Goal: Register for event/course

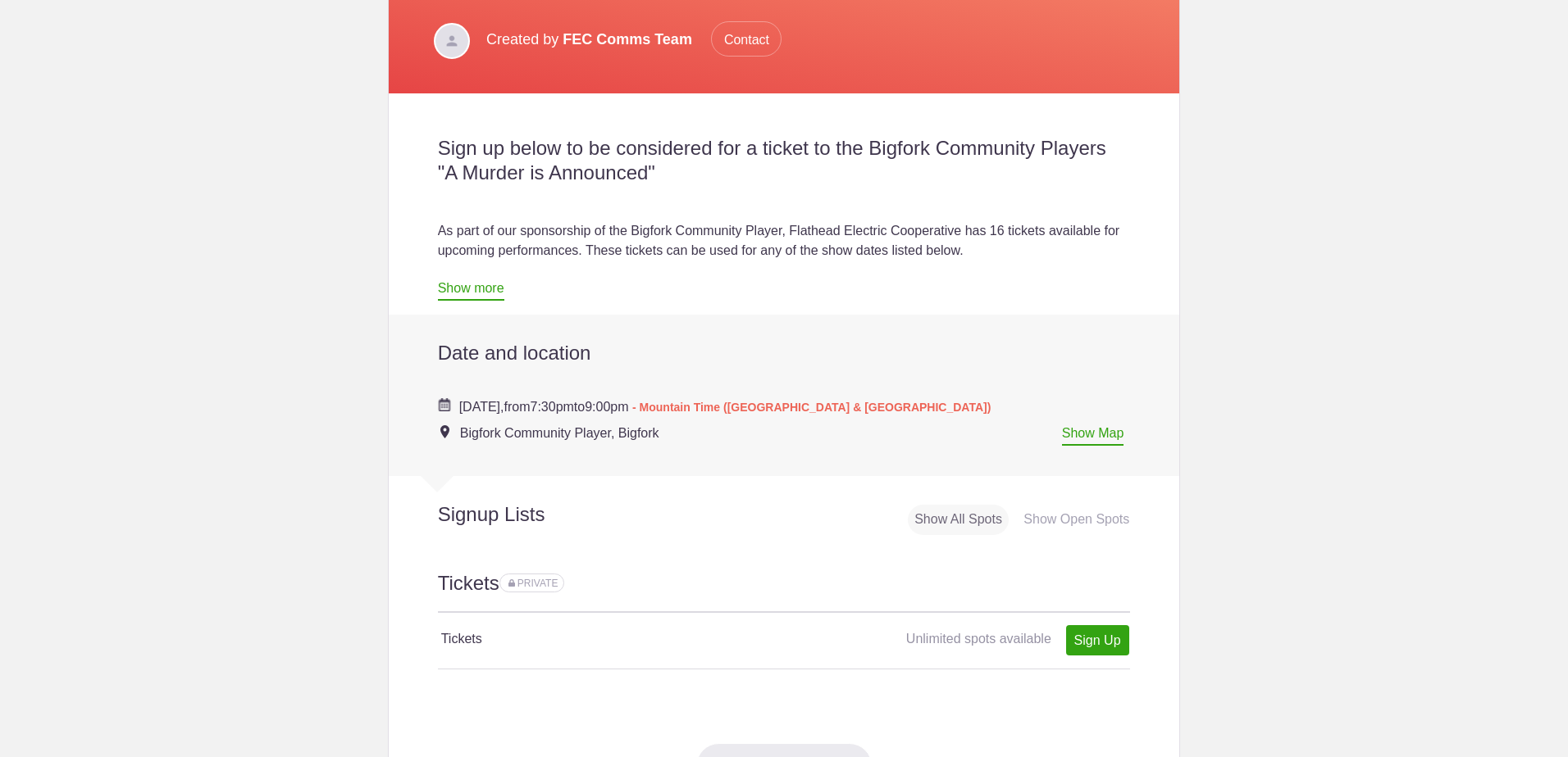
scroll to position [492, 0]
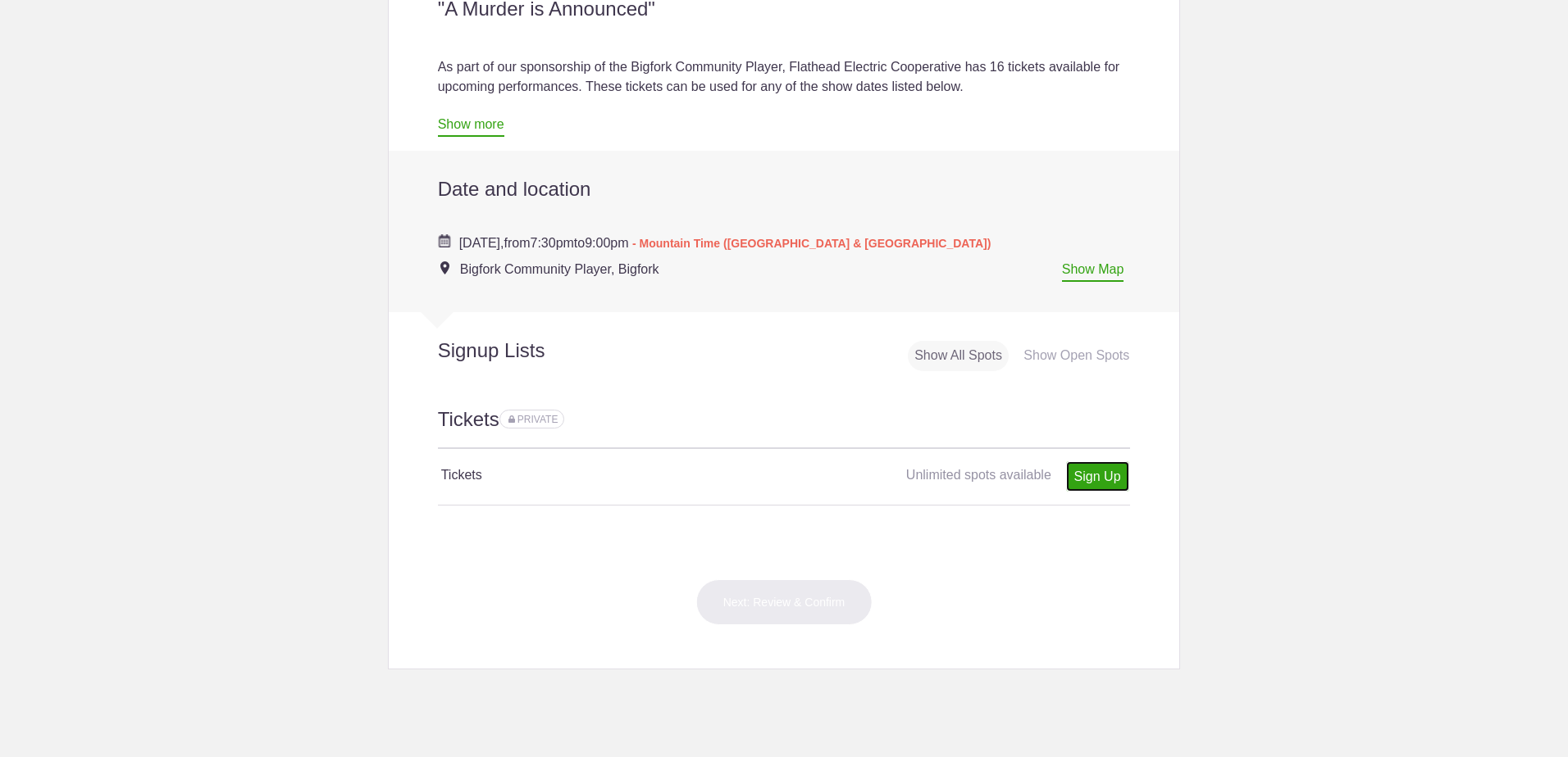
click at [1084, 478] on link "Sign Up" at bounding box center [1097, 476] width 63 height 30
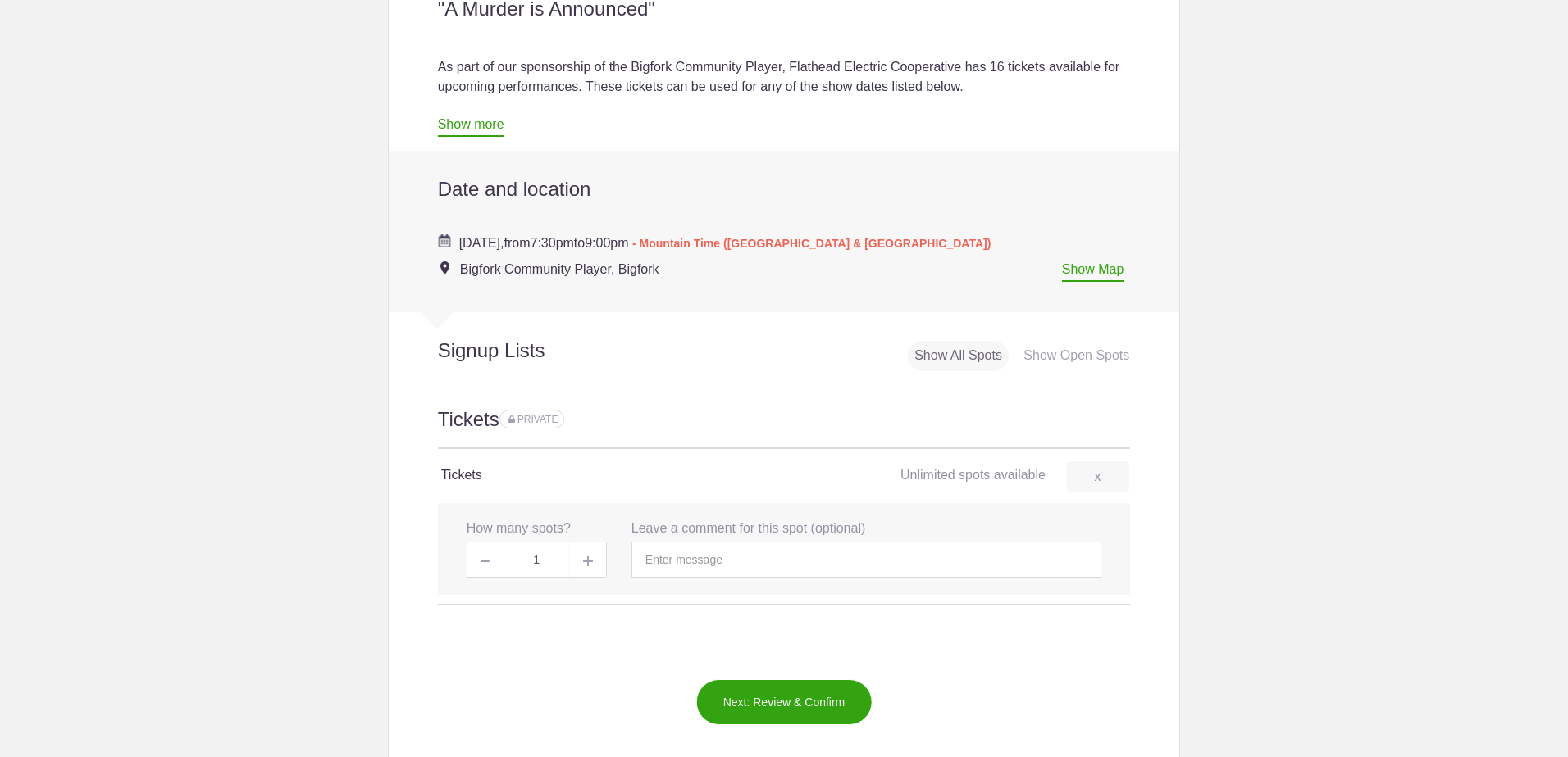
click at [572, 559] on span at bounding box center [588, 559] width 37 height 36
type input "2"
click at [674, 561] on input "text" at bounding box center [866, 559] width 470 height 36
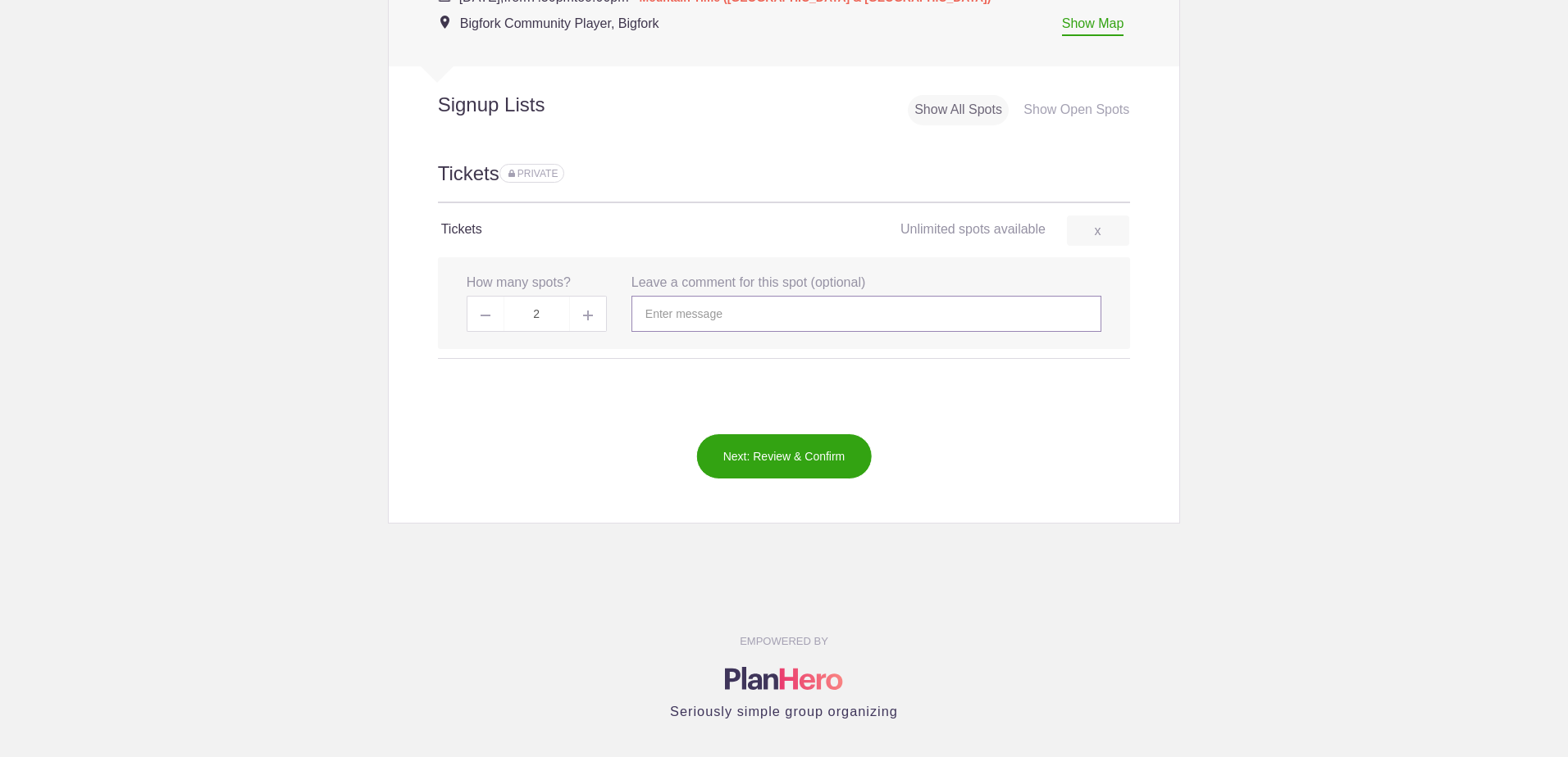
scroll to position [819, 0]
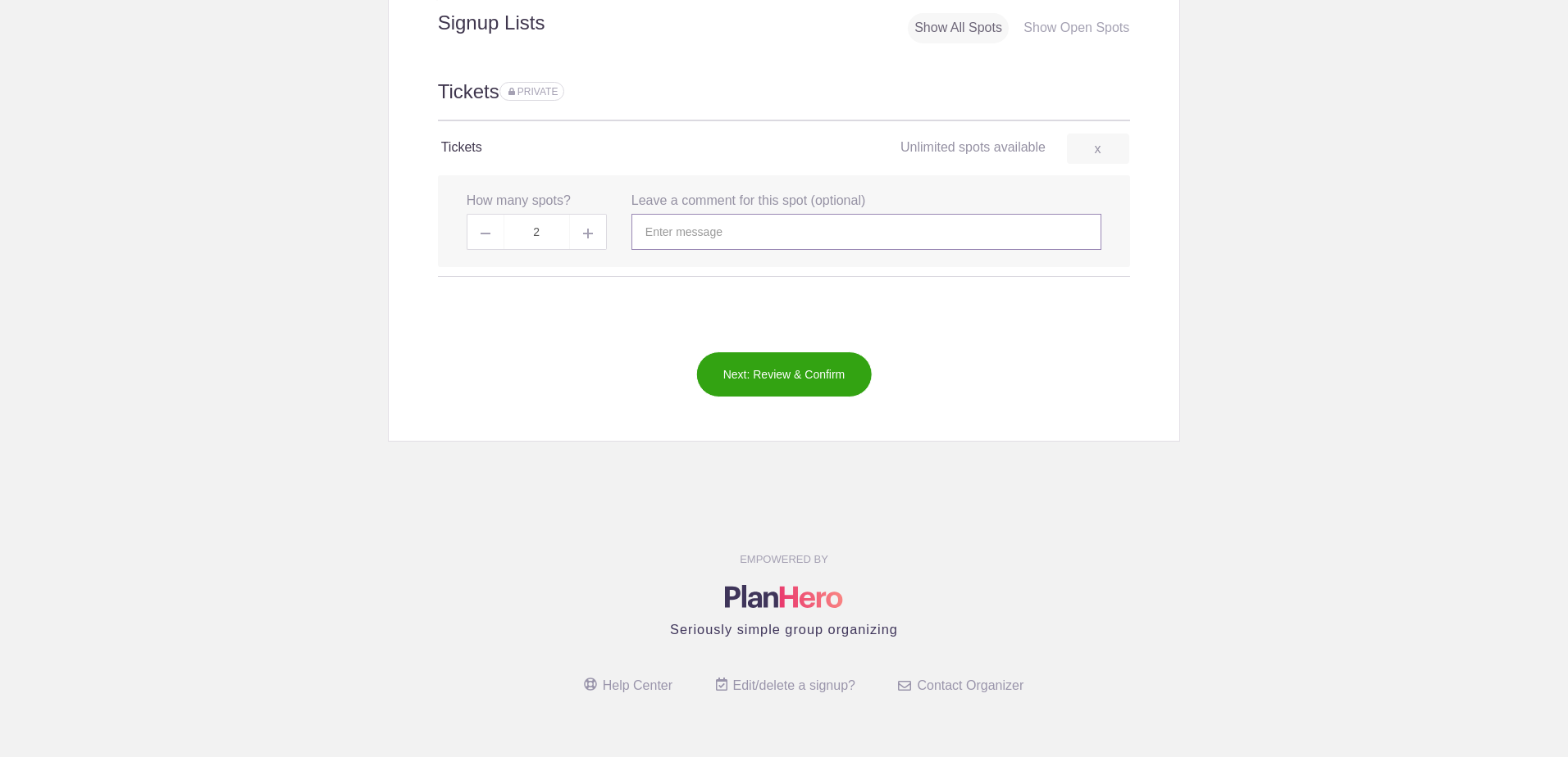
click at [716, 240] on input "text" at bounding box center [866, 232] width 470 height 36
click at [769, 376] on button "Next: Review & Confirm" at bounding box center [784, 375] width 176 height 46
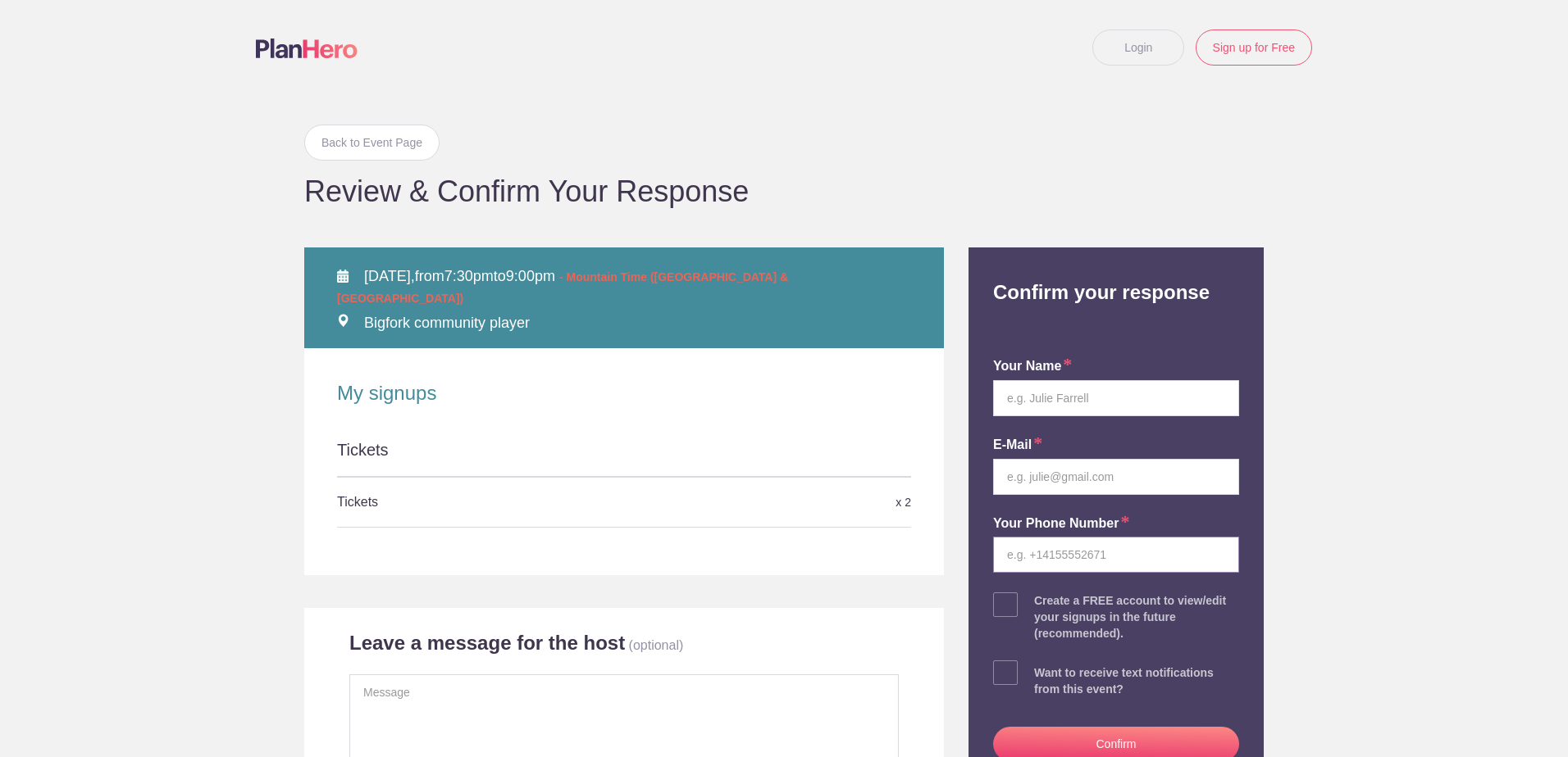
type input "[PERSON_NAME][EMAIL_ADDRESS][DOMAIN_NAME]"
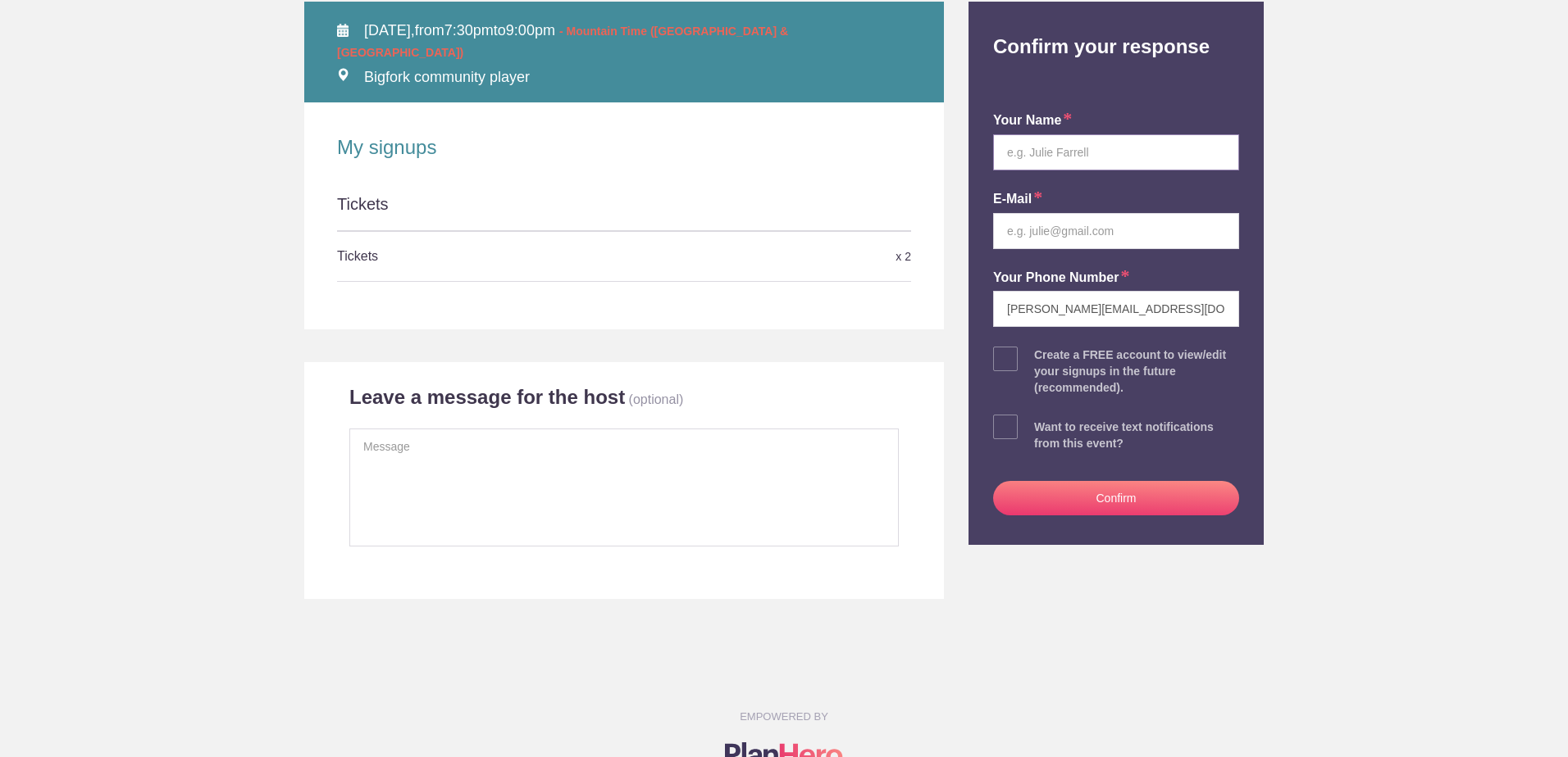
click at [1017, 153] on input "text" at bounding box center [1115, 152] width 246 height 36
type input "[PERSON_NAME]"
click at [1056, 228] on input "email" at bounding box center [1115, 231] width 246 height 36
type input "[PERSON_NAME][EMAIL_ADDRESS][DOMAIN_NAME]"
drag, startPoint x: 1126, startPoint y: 311, endPoint x: 874, endPoint y: 269, distance: 255.5
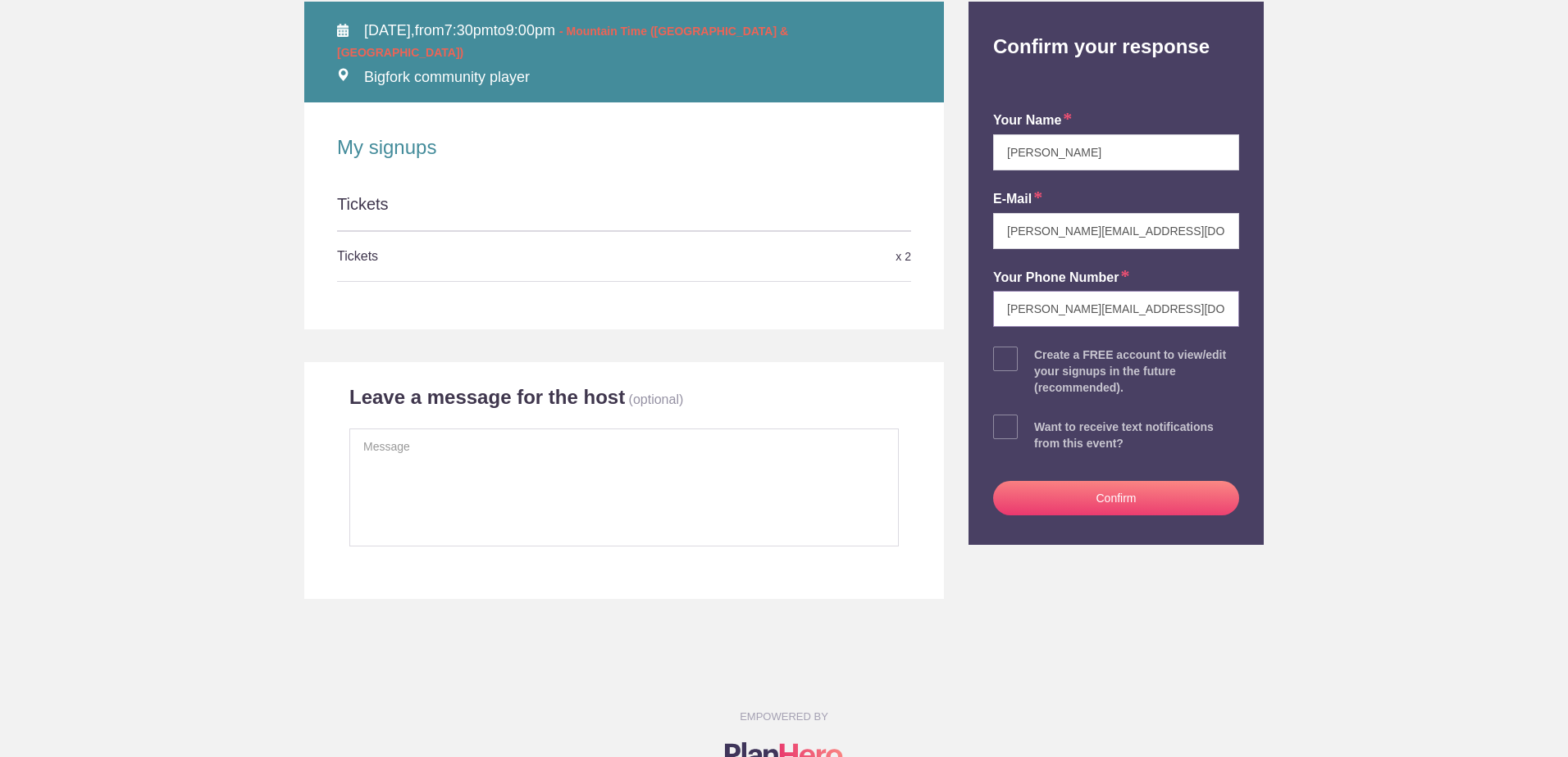
click at [874, 269] on div "Back to Event Page Back to Event Page Review & Confirm Your Response SUN Octobe…" at bounding box center [784, 224] width 984 height 750
type input "4062619318"
click at [1016, 357] on div "your name Tony Friar E-mail t.friar@flathead.coop Your Phone Number 4062619318 …" at bounding box center [1116, 310] width 270 height 469
click at [1000, 352] on span at bounding box center [1005, 358] width 25 height 25
click at [1039, 352] on input "checkbox" at bounding box center [1161, 355] width 246 height 10
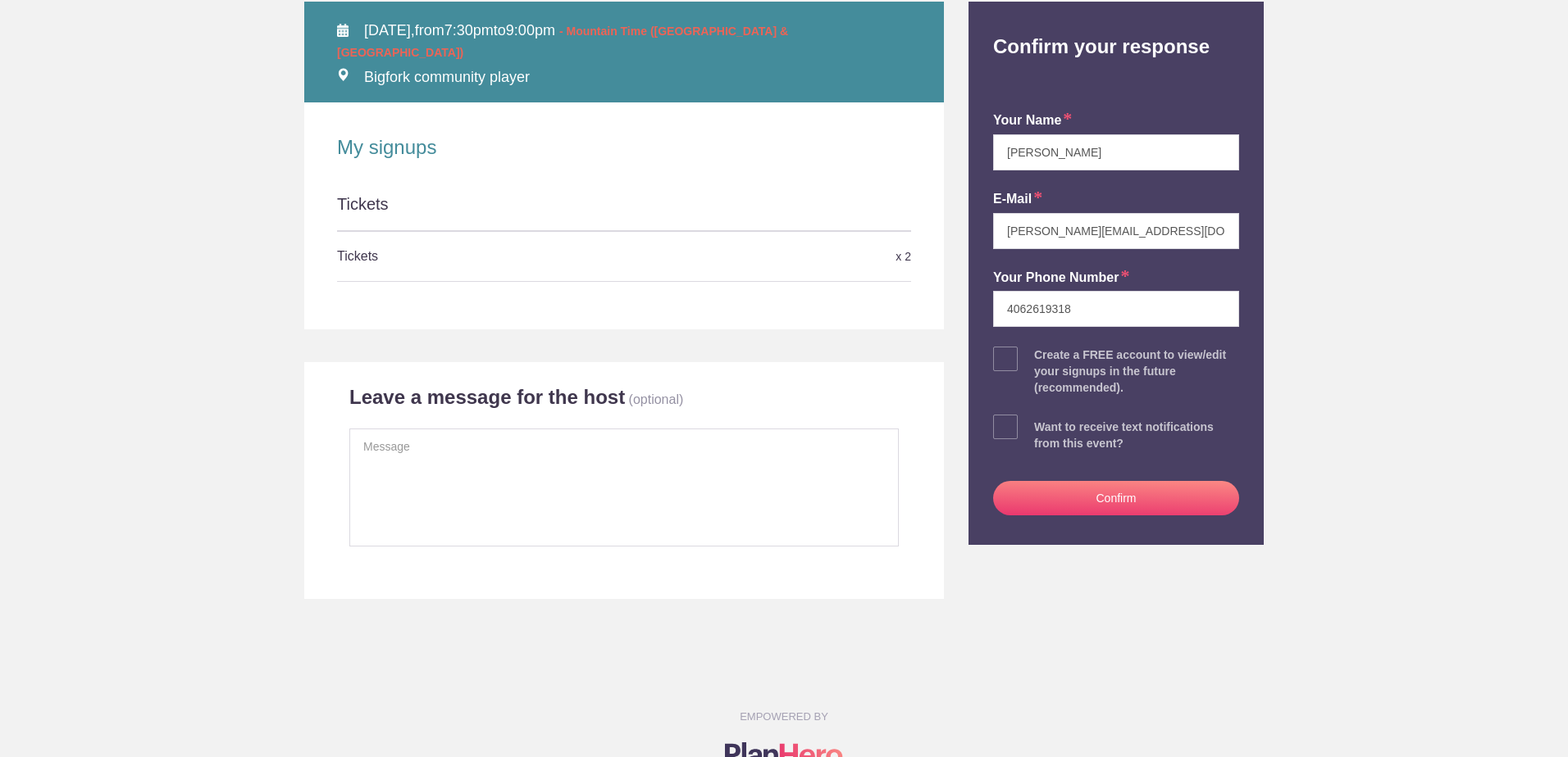
checkbox input "true"
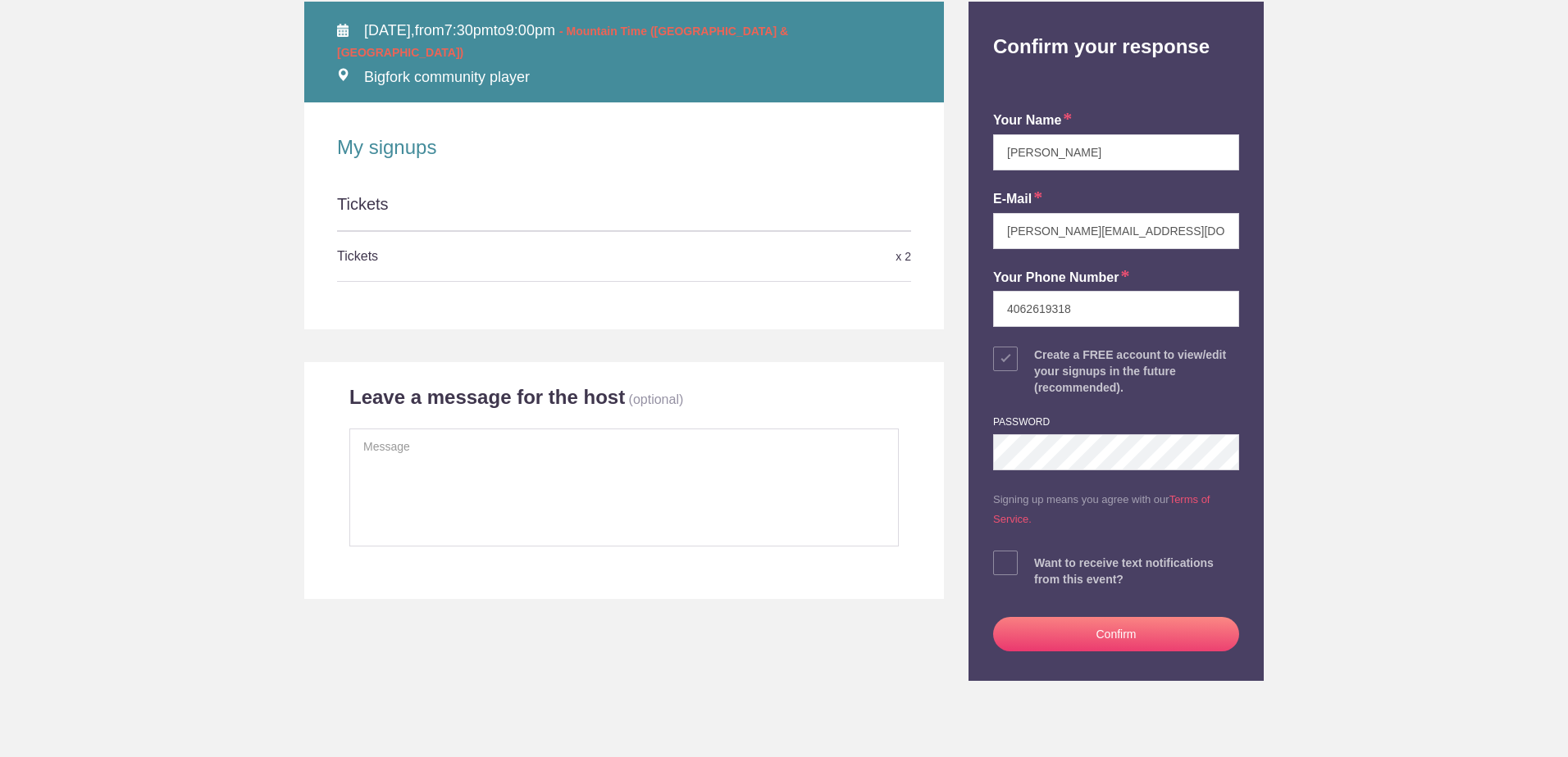
click at [1005, 565] on span at bounding box center [1005, 563] width 25 height 25
click at [1039, 565] on input "checkbox" at bounding box center [1161, 559] width 246 height 10
checkbox input "true"
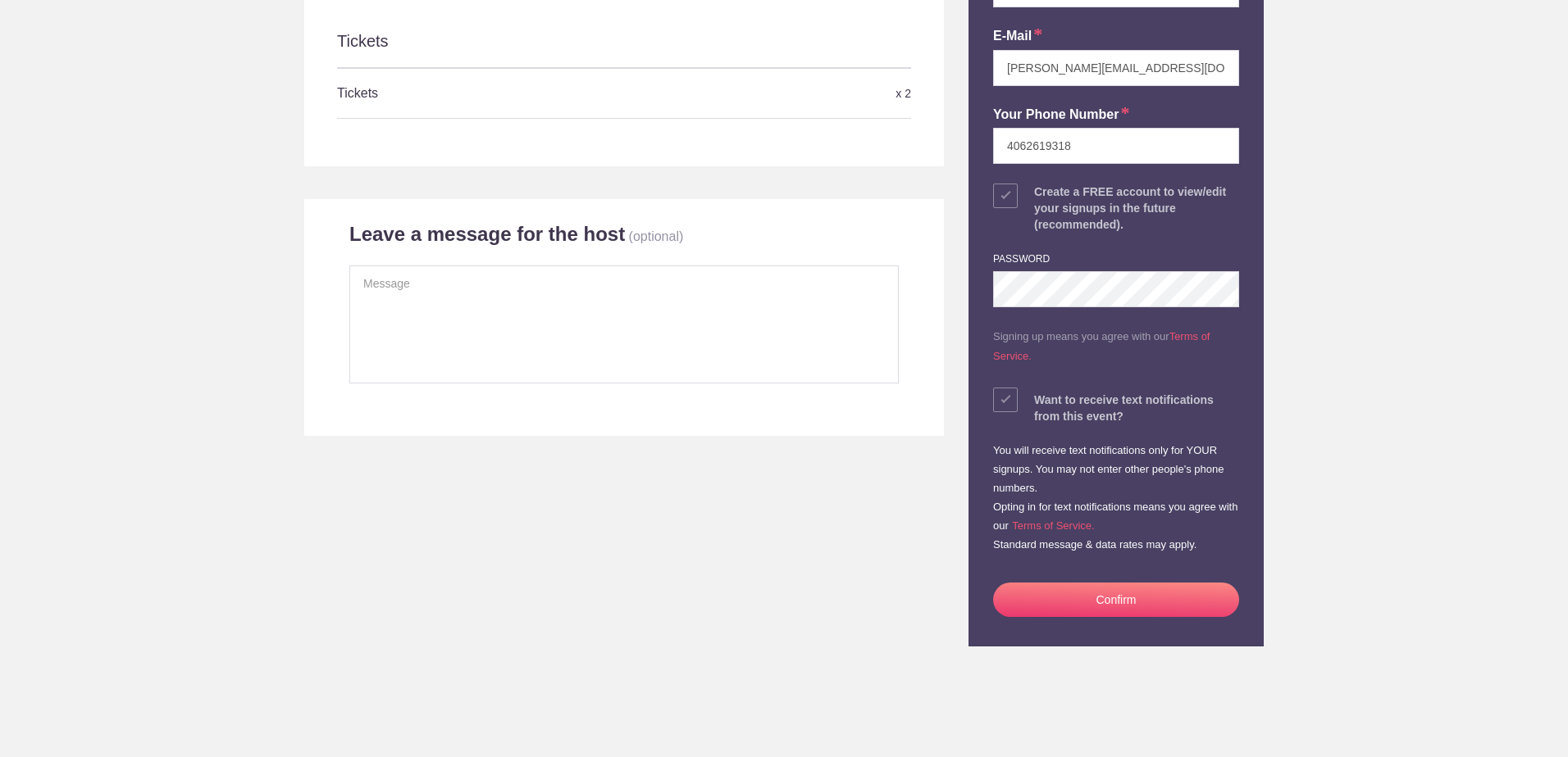
scroll to position [0, 0]
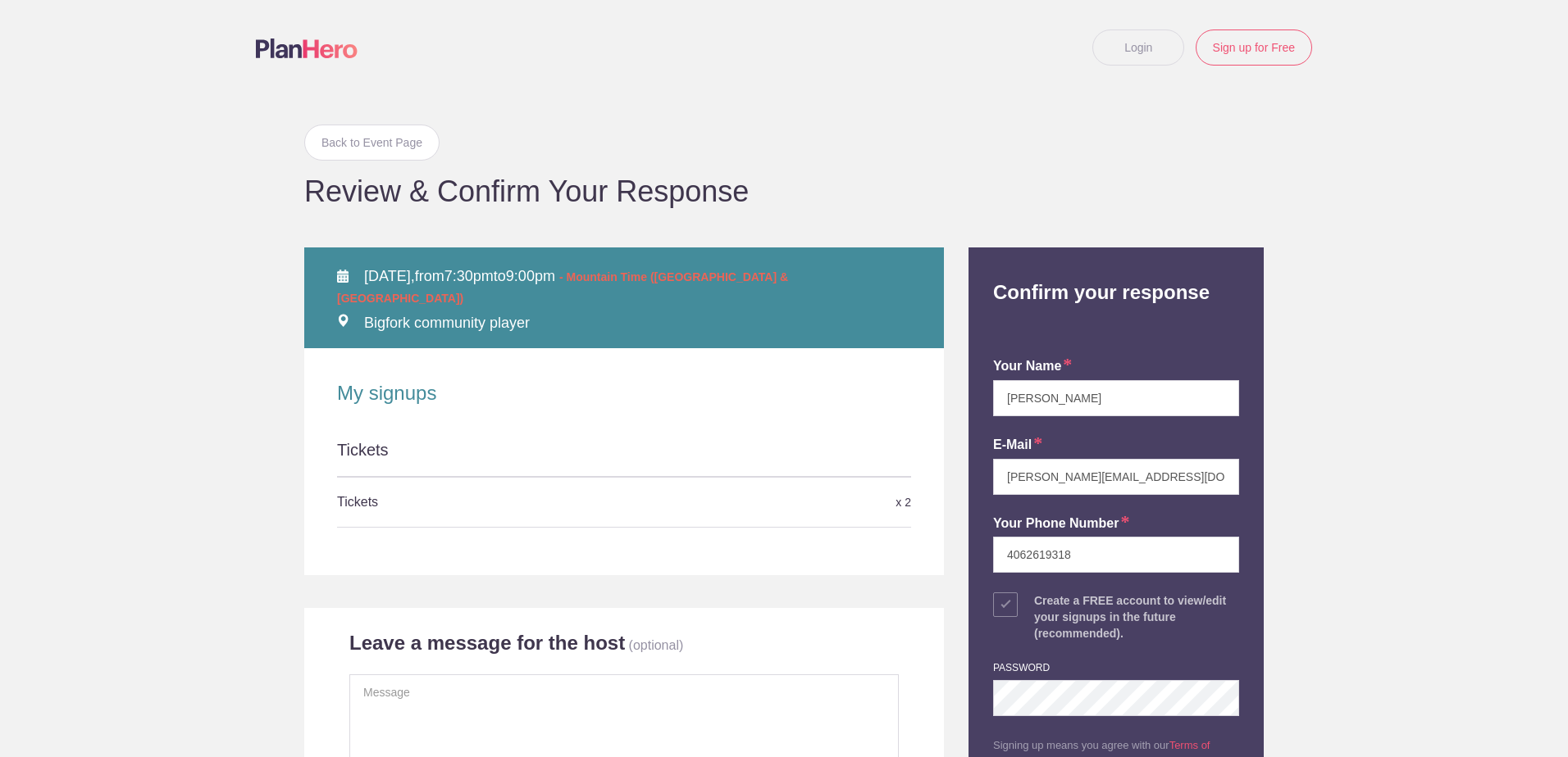
click at [1155, 44] on link "Login" at bounding box center [1137, 47] width 92 height 36
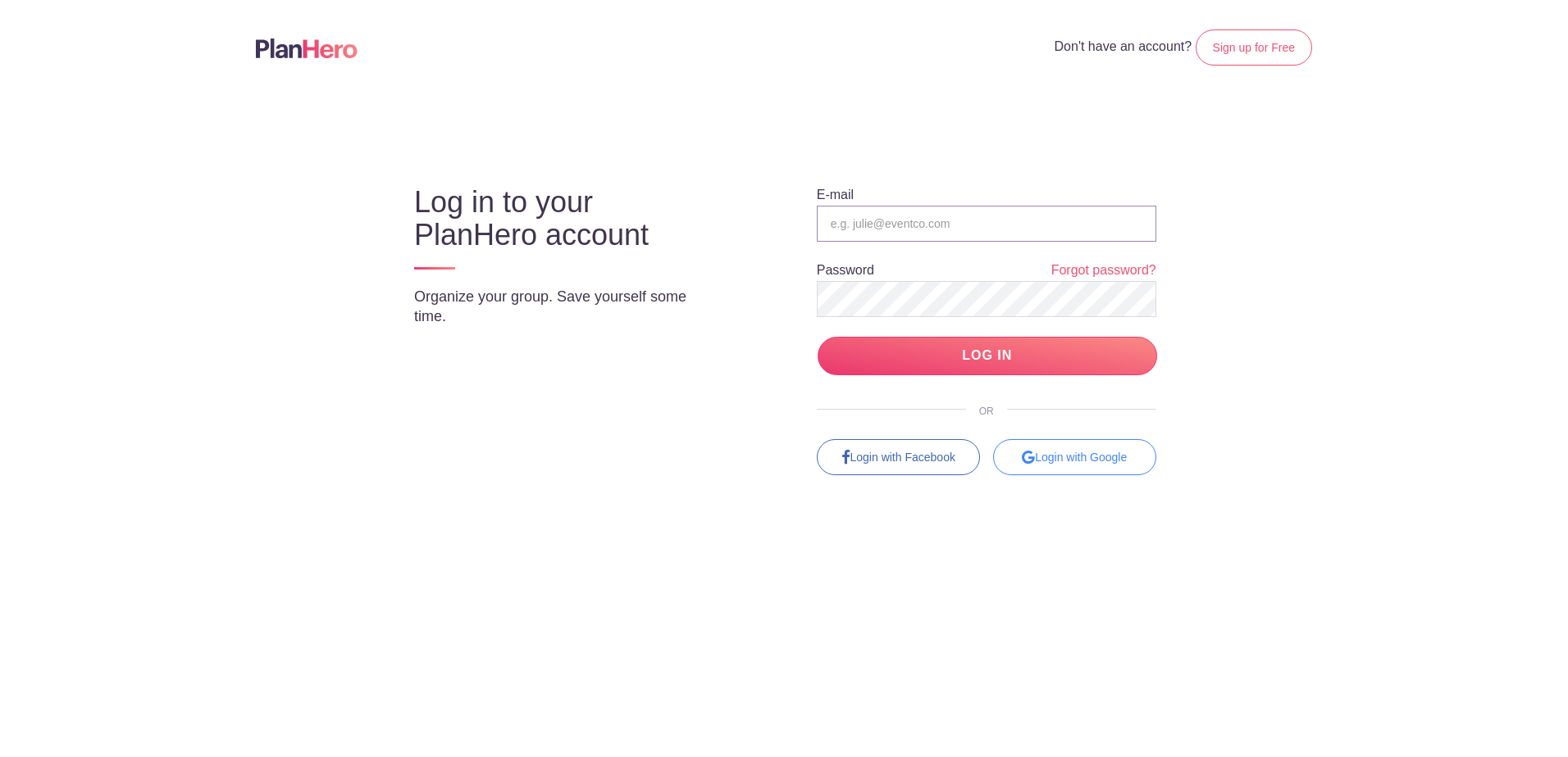
type input "[PERSON_NAME][EMAIL_ADDRESS][DOMAIN_NAME]"
click at [975, 363] on input "LOG IN" at bounding box center [987, 356] width 340 height 38
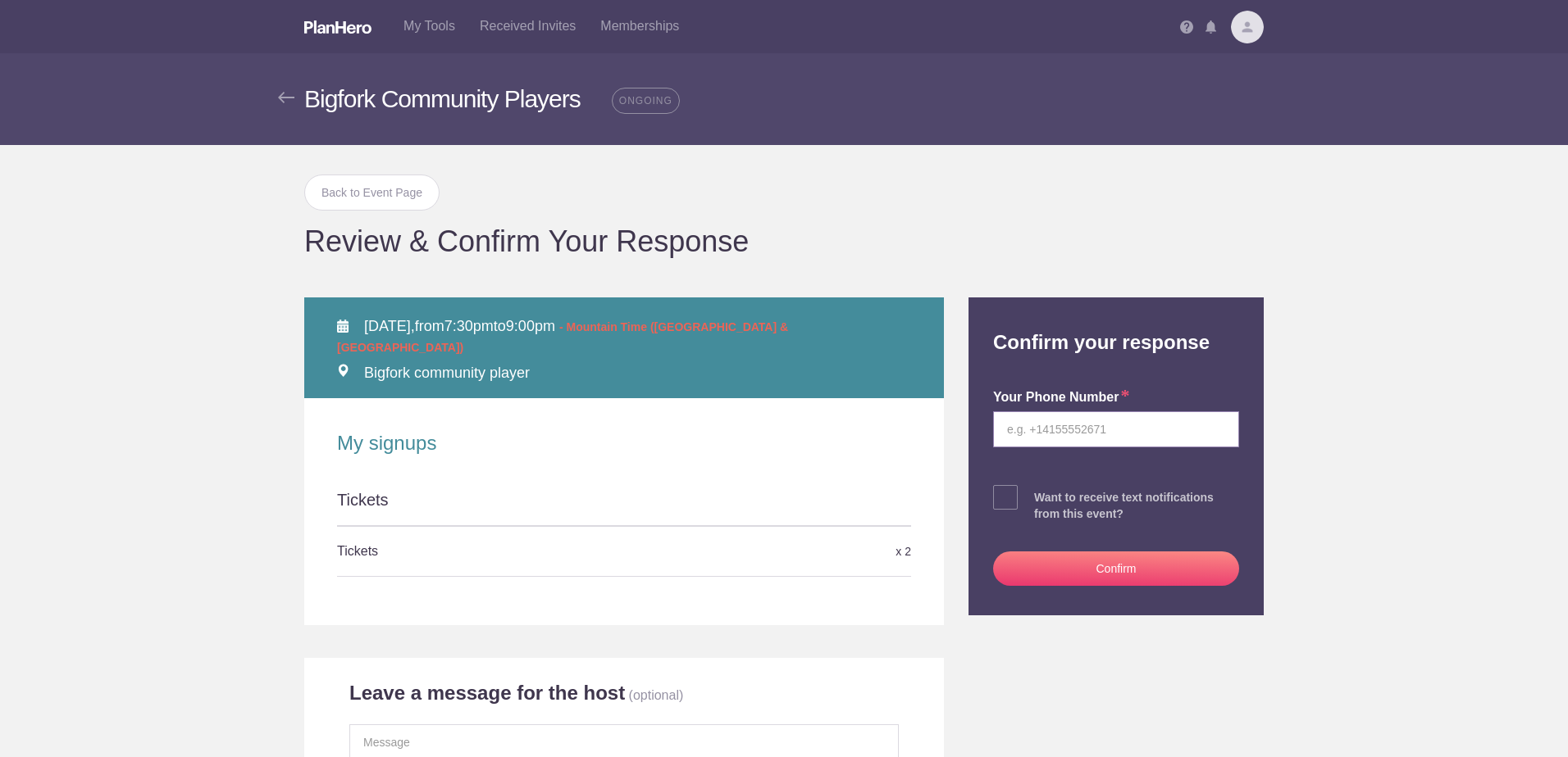
click at [1103, 424] on input "tel" at bounding box center [1115, 429] width 246 height 36
type input "4062619318"
click at [1125, 566] on button "Confirm" at bounding box center [1115, 569] width 246 height 34
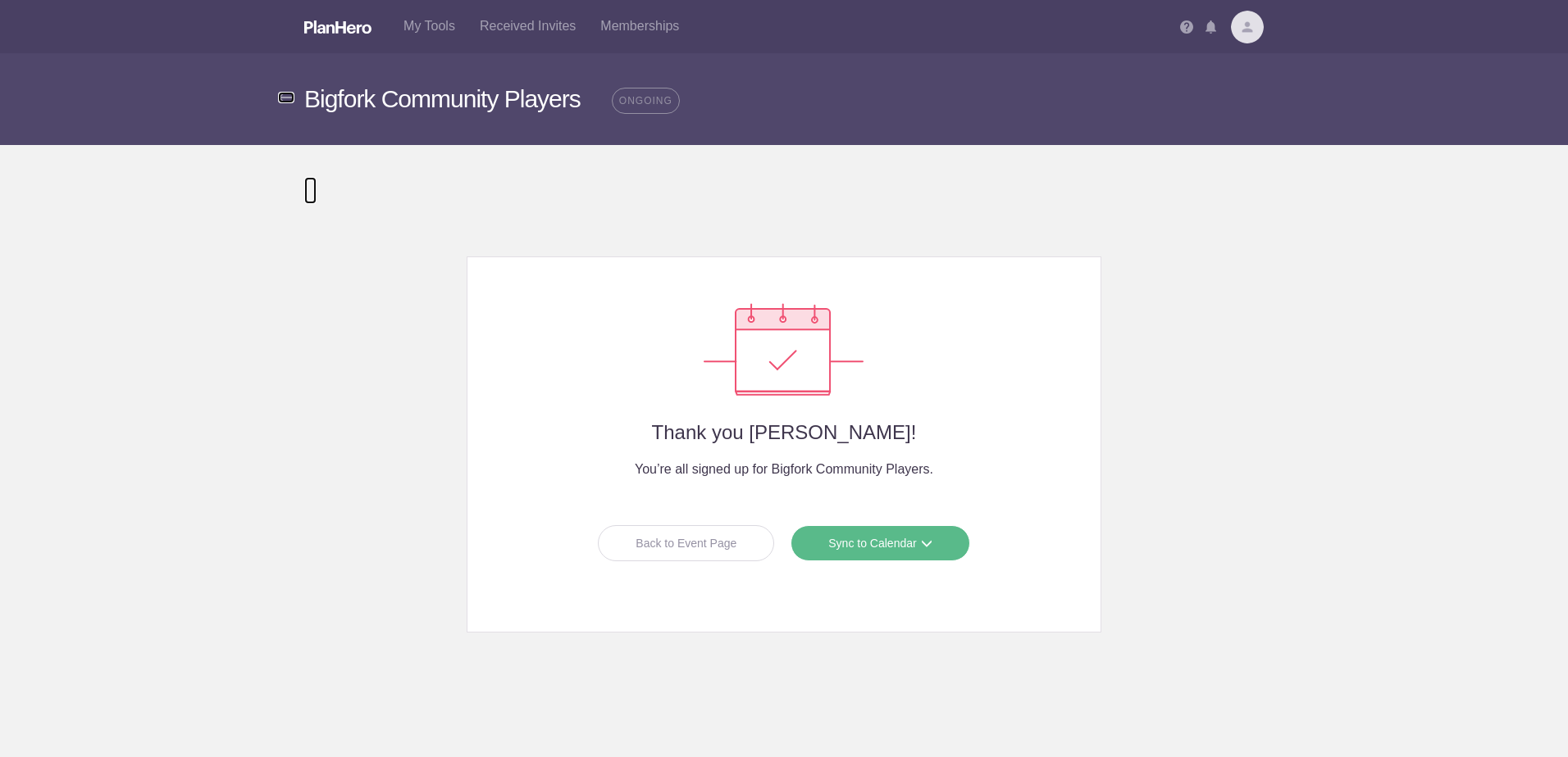
click at [282, 92] on img at bounding box center [286, 97] width 16 height 11
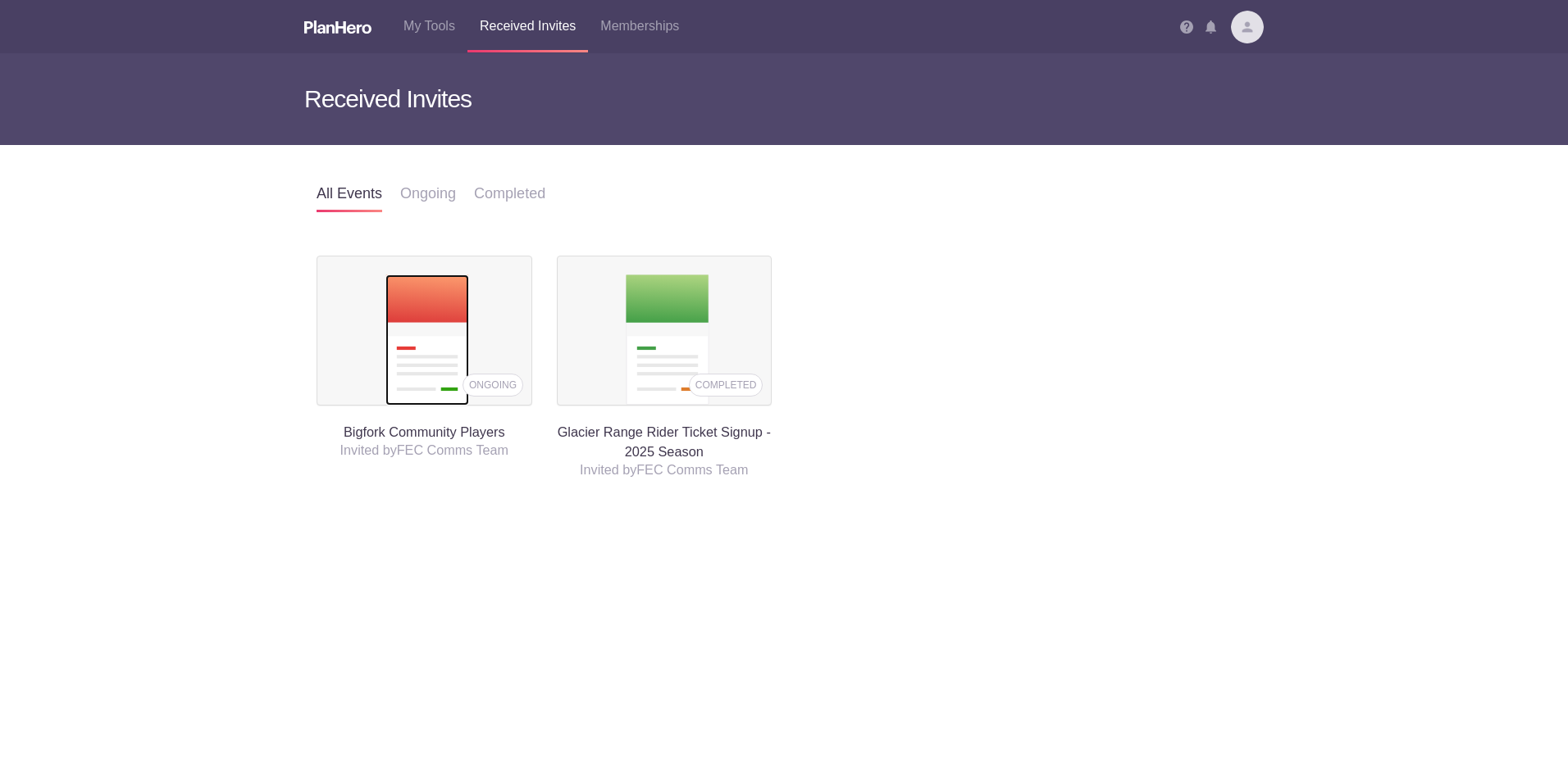
click at [436, 342] on img at bounding box center [427, 340] width 84 height 131
